Goal: Information Seeking & Learning: Learn about a topic

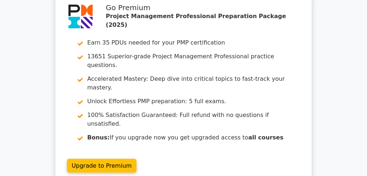
scroll to position [1230, 0]
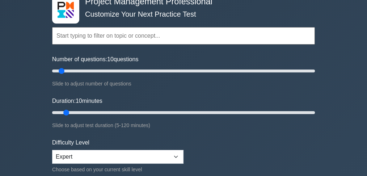
scroll to position [48, 0]
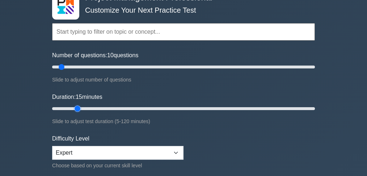
drag, startPoint x: 66, startPoint y: 107, endPoint x: 73, endPoint y: 107, distance: 7.6
type input "15"
click at [73, 107] on input "Duration: 15 minutes" at bounding box center [183, 108] width 263 height 9
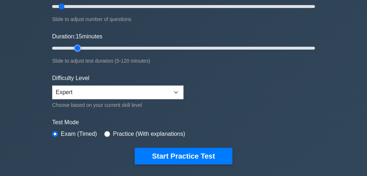
scroll to position [121, 0]
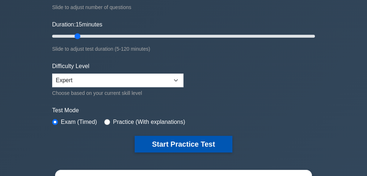
click at [167, 142] on button "Start Practice Test" at bounding box center [184, 144] width 98 height 17
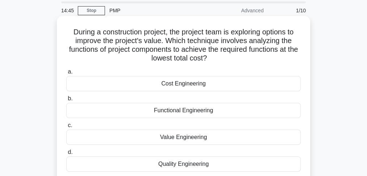
scroll to position [48, 0]
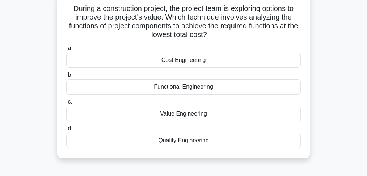
click at [173, 113] on div "Value Engineering" at bounding box center [183, 113] width 235 height 15
click at [66, 104] on input "c. Value Engineering" at bounding box center [66, 102] width 0 height 5
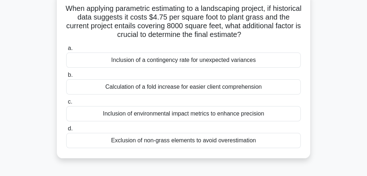
click at [151, 143] on div "Exclusion of non-grass elements to avoid overestimation" at bounding box center [183, 140] width 235 height 15
click at [66, 131] on input "d. Exclusion of non-grass elements to avoid overestimation" at bounding box center [66, 128] width 0 height 5
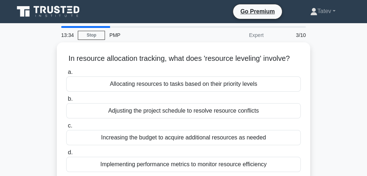
scroll to position [0, 0]
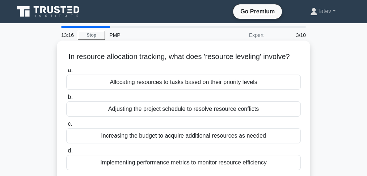
click at [149, 117] on div "Adjusting the project schedule to resolve resource conflicts" at bounding box center [183, 108] width 235 height 15
click at [66, 100] on input "b. Adjusting the project schedule to resolve resource conflicts" at bounding box center [66, 97] width 0 height 5
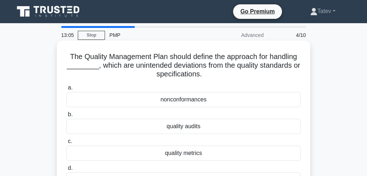
scroll to position [24, 0]
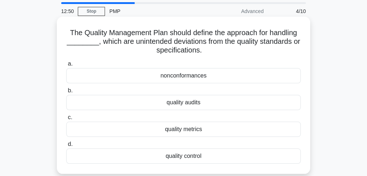
click at [165, 78] on div "nonconformances" at bounding box center [183, 75] width 235 height 15
click at [66, 66] on input "a. nonconformances" at bounding box center [66, 64] width 0 height 5
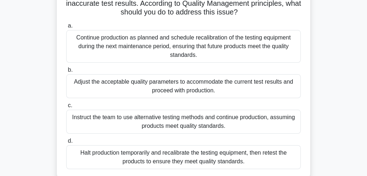
scroll to position [121, 0]
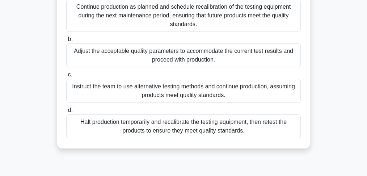
click at [271, 128] on div "Halt production temporarily and recalibrate the testing equipment, then retest …" at bounding box center [183, 126] width 235 height 24
click at [66, 113] on input "d. Halt production temporarily and recalibrate the testing equipment, then rete…" at bounding box center [66, 110] width 0 height 5
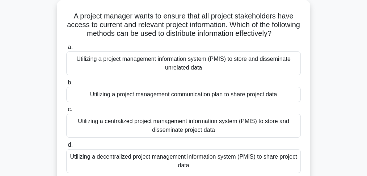
scroll to position [48, 0]
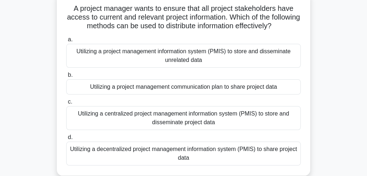
click at [193, 125] on div "Utilizing a centralized project management information system (PMIS) to store a…" at bounding box center [183, 118] width 235 height 24
click at [66, 104] on input "c. Utilizing a centralized project management information system (PMIS) to stor…" at bounding box center [66, 102] width 0 height 5
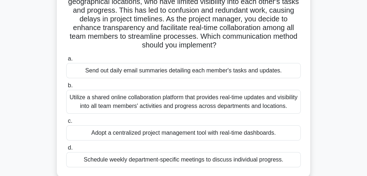
scroll to position [72, 0]
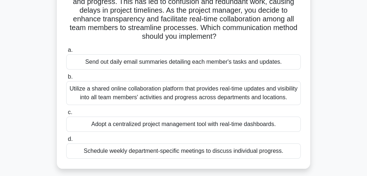
click at [132, 96] on div "Utilize a shared online collaboration platform that provides real-time updates …" at bounding box center [183, 93] width 235 height 24
click at [66, 79] on input "b. Utilize a shared online collaboration platform that provides real-time updat…" at bounding box center [66, 77] width 0 height 5
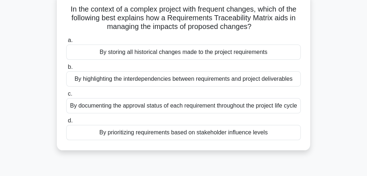
scroll to position [48, 0]
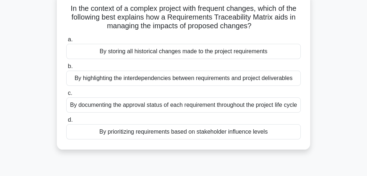
click at [156, 80] on div "By highlighting the interdependencies between requirements and project delivera…" at bounding box center [183, 78] width 235 height 15
click at [66, 69] on input "b. By highlighting the interdependencies between requirements and project deliv…" at bounding box center [66, 66] width 0 height 5
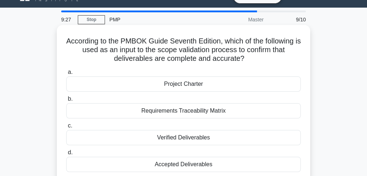
scroll to position [24, 0]
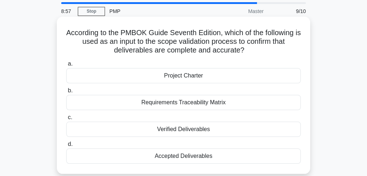
click at [203, 76] on div "Project Charter" at bounding box center [183, 75] width 235 height 15
click at [66, 66] on input "a. Project Charter" at bounding box center [66, 64] width 0 height 5
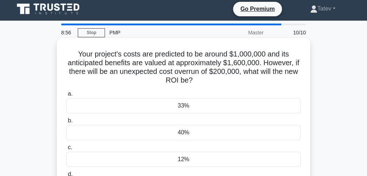
scroll to position [0, 0]
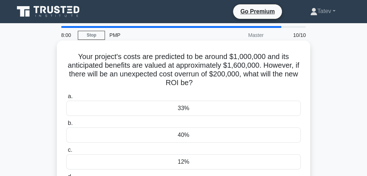
click at [193, 135] on div "40%" at bounding box center [183, 134] width 235 height 15
click at [66, 126] on input "b. 40%" at bounding box center [66, 123] width 0 height 5
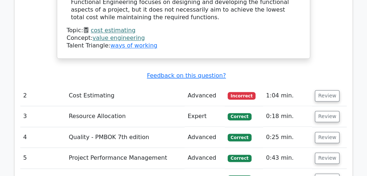
scroll to position [941, 0]
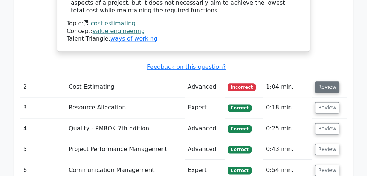
click at [323, 81] on button "Review" at bounding box center [327, 86] width 25 height 11
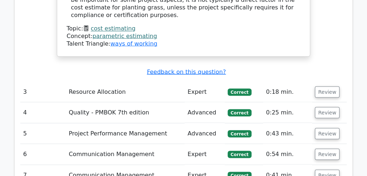
scroll to position [1375, 0]
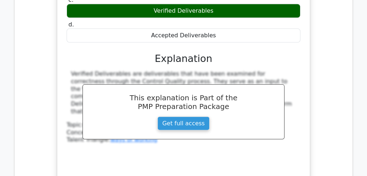
scroll to position [1713, 0]
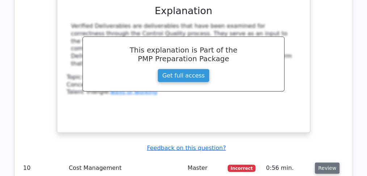
click at [319, 162] on button "Review" at bounding box center [327, 167] width 25 height 11
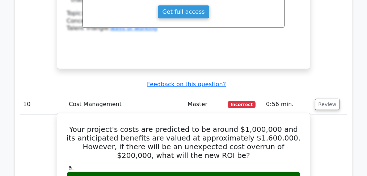
scroll to position [1761, 0]
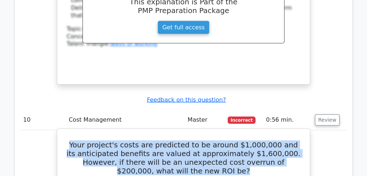
drag, startPoint x: 210, startPoint y: 106, endPoint x: 71, endPoint y: 76, distance: 142.7
click at [71, 140] on h5 "Your project's costs are predicted to be around $1,000,000 and its anticipated …" at bounding box center [183, 157] width 235 height 35
copy h5 "Your project's costs are predicted to be around $1,000,000 and its anticipated …"
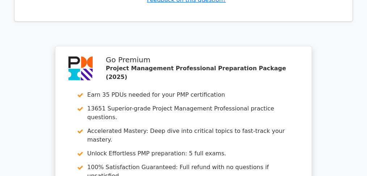
scroll to position [2389, 0]
